Goal: Task Accomplishment & Management: Manage account settings

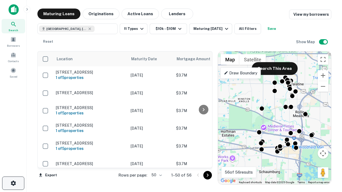
click at [13, 184] on icon "button" at bounding box center [13, 183] width 6 height 6
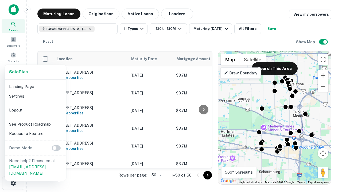
click at [35, 110] on li "Logout" at bounding box center [35, 111] width 57 height 10
